Goal: Task Accomplishment & Management: Complete application form

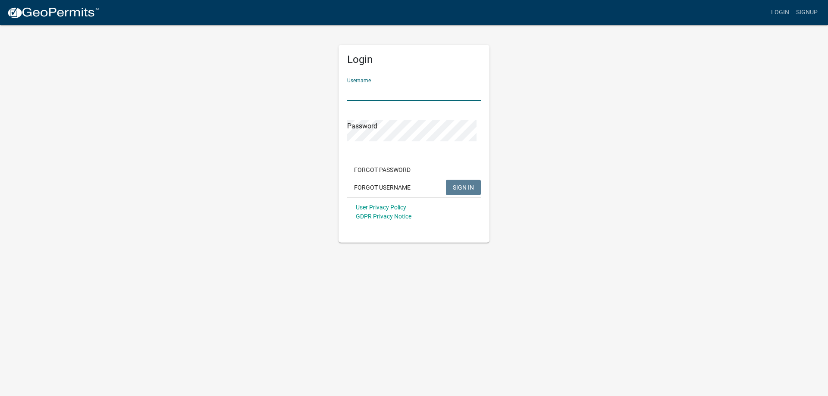
click at [372, 101] on input "Username" at bounding box center [414, 92] width 134 height 18
type input "[PERSON_NAME]"
click at [446, 180] on button "SIGN IN" at bounding box center [463, 188] width 35 height 16
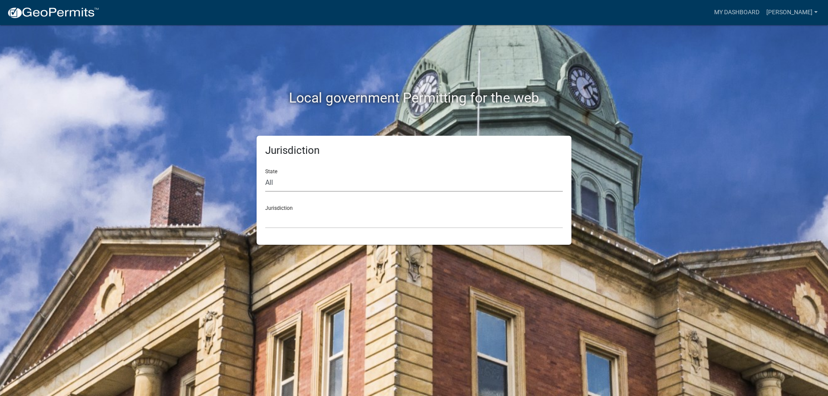
click at [317, 192] on select "All [US_STATE] [US_STATE] [US_STATE] [US_STATE] [US_STATE] [US_STATE] [US_STATE…" at bounding box center [413, 183] width 297 height 18
select select "[US_STATE]"
click at [267, 188] on select "All [US_STATE] [US_STATE] [US_STATE] [US_STATE] [US_STATE] [US_STATE] [US_STATE…" at bounding box center [413, 183] width 297 height 18
click at [303, 228] on select "[GEOGRAPHIC_DATA], [US_STATE] [GEOGRAPHIC_DATA], [US_STATE] [GEOGRAPHIC_DATA], …" at bounding box center [413, 220] width 297 height 18
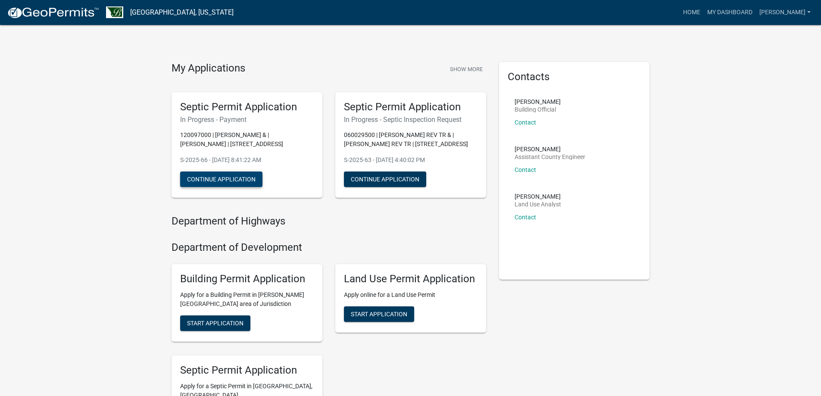
click at [244, 187] on button "Continue Application" at bounding box center [221, 180] width 82 height 16
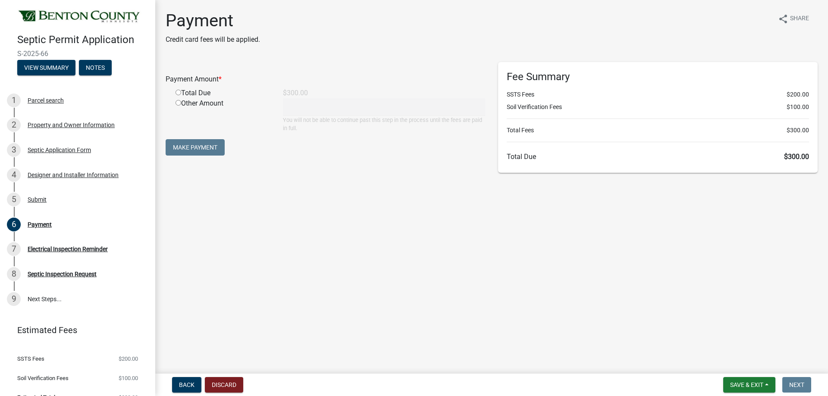
click at [181, 95] on input "radio" at bounding box center [178, 93] width 6 height 6
radio input "true"
type input "300"
click at [214, 156] on button "Make Payment" at bounding box center [195, 147] width 59 height 16
click at [730, 382] on span "Save & Exit" at bounding box center [746, 385] width 33 height 7
